Goal: Navigation & Orientation: Find specific page/section

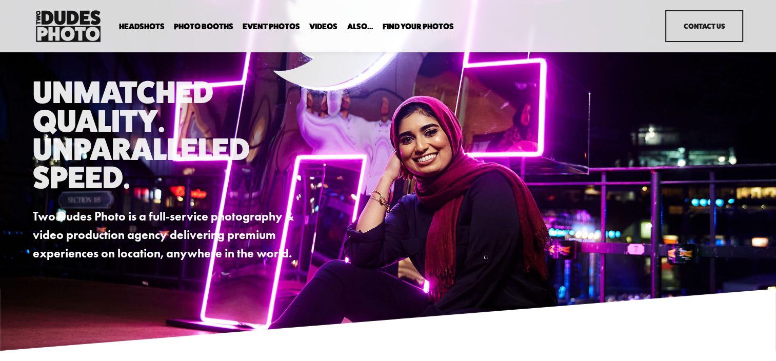
click at [275, 24] on link "Event Photos" at bounding box center [271, 27] width 57 height 10
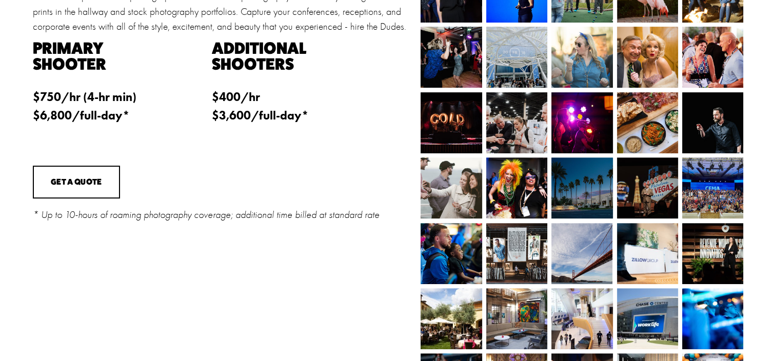
scroll to position [361, 0]
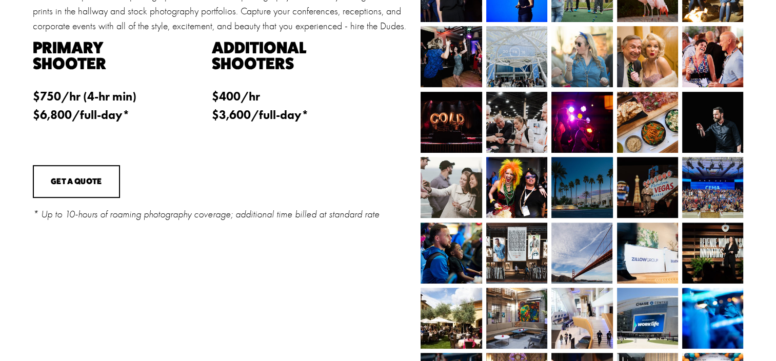
click at [445, 273] on img at bounding box center [449, 253] width 81 height 61
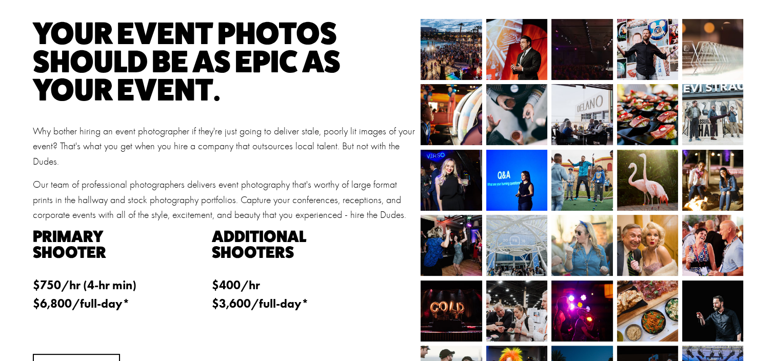
scroll to position [0, 0]
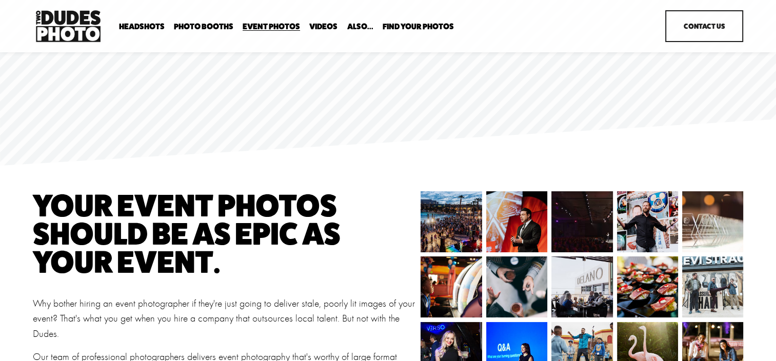
click at [0, 0] on span "Tuxedo B&W Booth" at bounding box center [0, 0] width 0 height 0
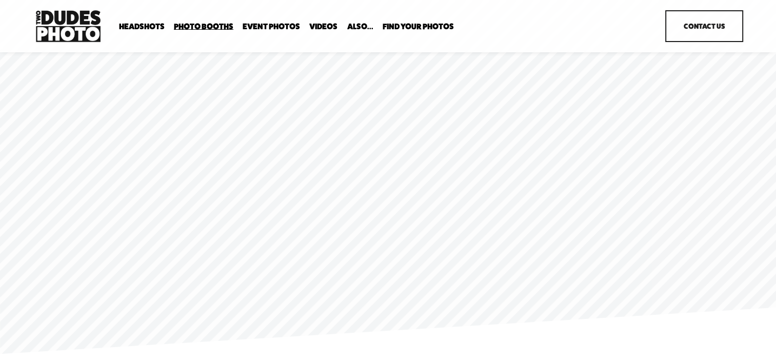
click at [278, 28] on link "Event Photos" at bounding box center [271, 27] width 57 height 10
